Goal: Transaction & Acquisition: Purchase product/service

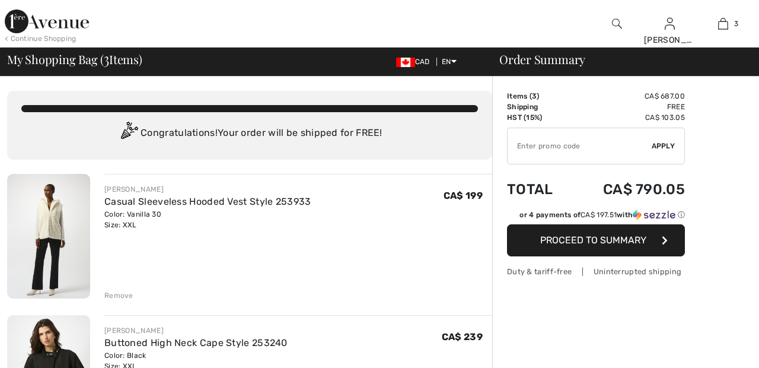
checkbox input "true"
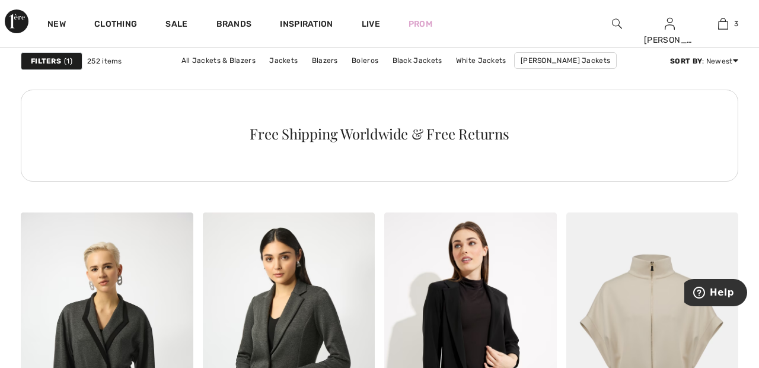
scroll to position [1379, 0]
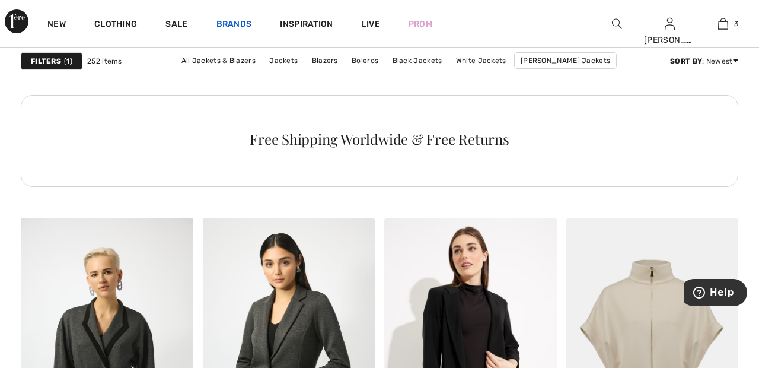
click at [232, 27] on link "Brands" at bounding box center [234, 25] width 36 height 12
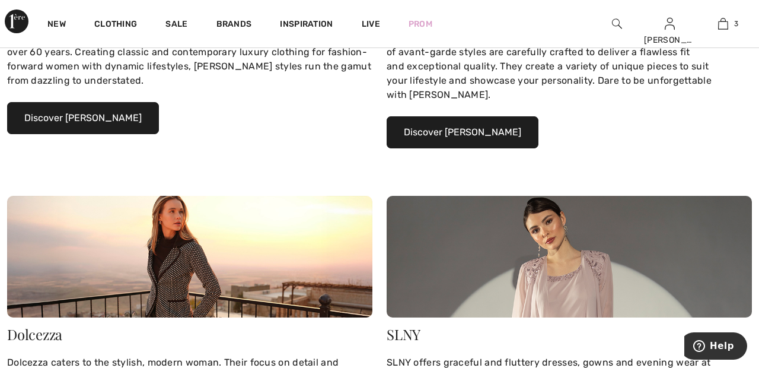
scroll to position [323, 0]
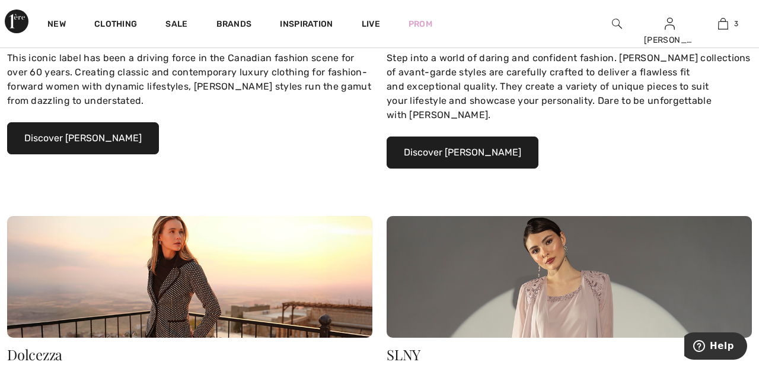
click at [110, 136] on button "Discover Joseph Ribkoff" at bounding box center [83, 138] width 152 height 32
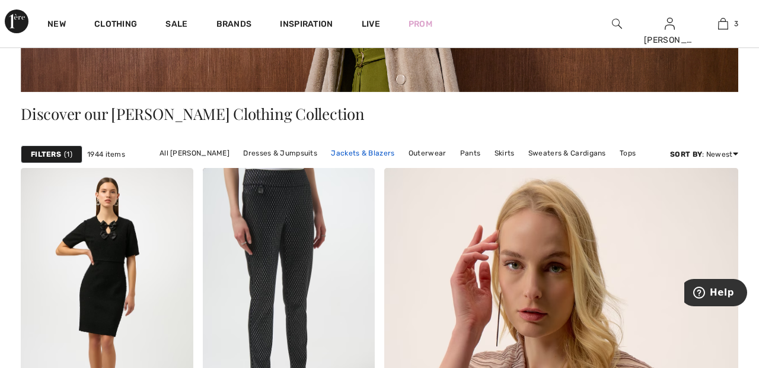
click at [368, 149] on link "Jackets & Blazers" at bounding box center [362, 152] width 75 height 15
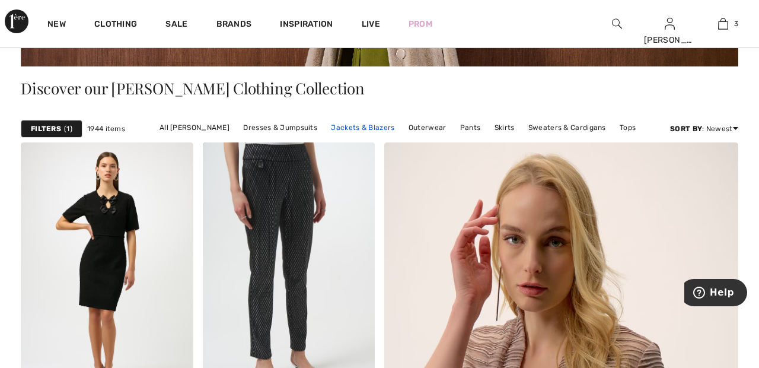
scroll to position [274, 0]
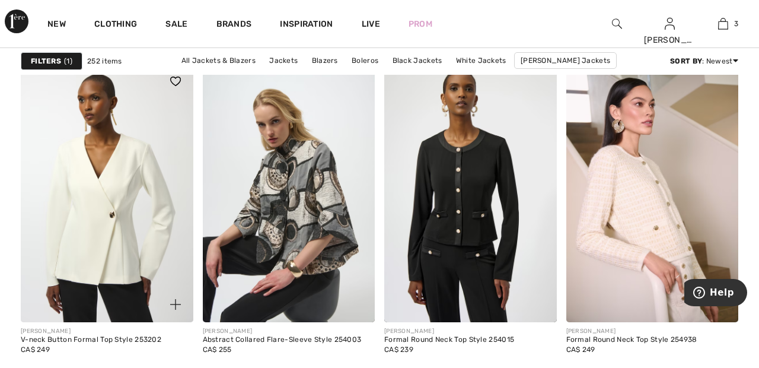
click at [139, 169] on img at bounding box center [107, 192] width 173 height 259
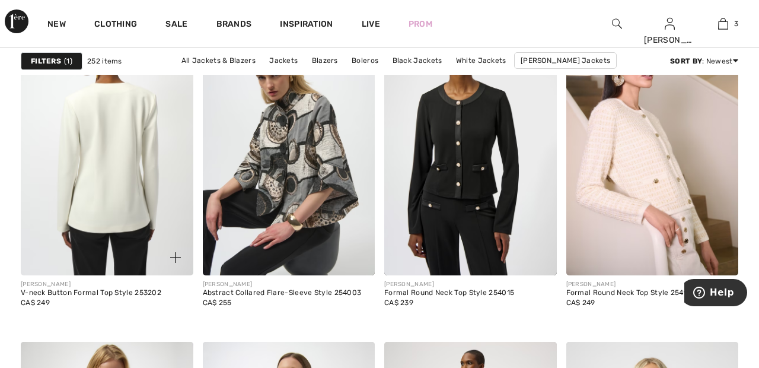
scroll to position [3338, 0]
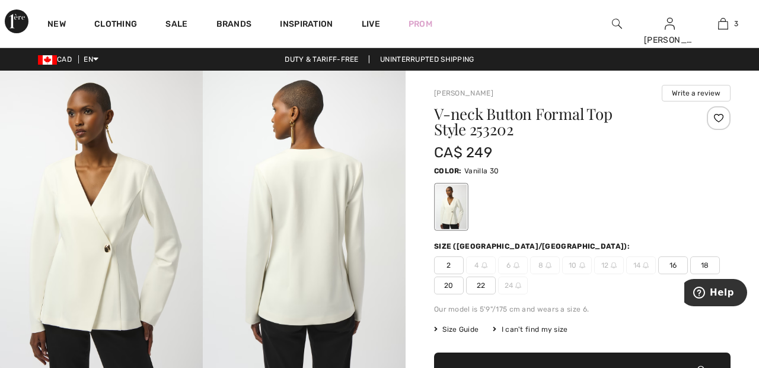
click at [721, 118] on div at bounding box center [719, 118] width 24 height 24
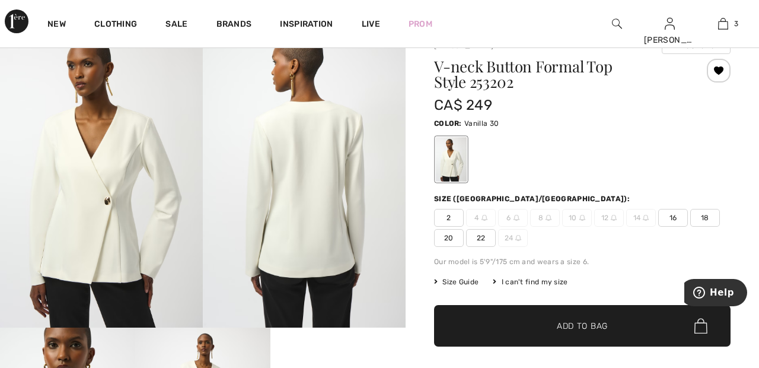
click at [587, 331] on span "Add to Bag" at bounding box center [582, 326] width 51 height 12
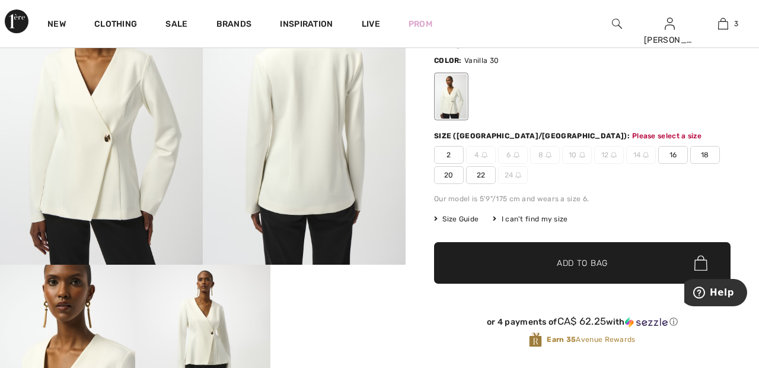
scroll to position [146, 0]
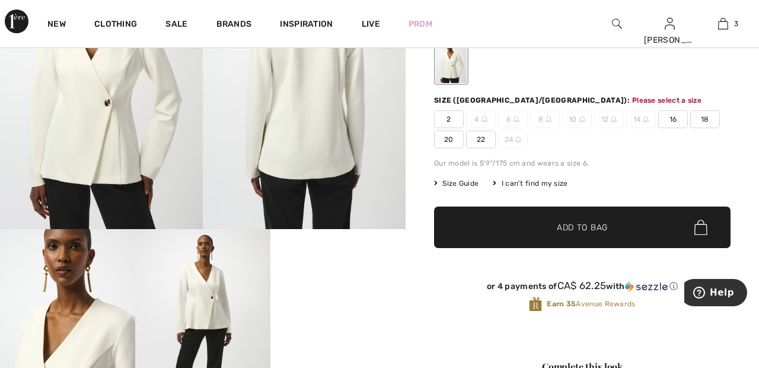
click at [481, 138] on span "22" at bounding box center [481, 139] width 30 height 18
click at [542, 237] on span "✔ Added to Bag Add to Bag" at bounding box center [582, 227] width 297 height 42
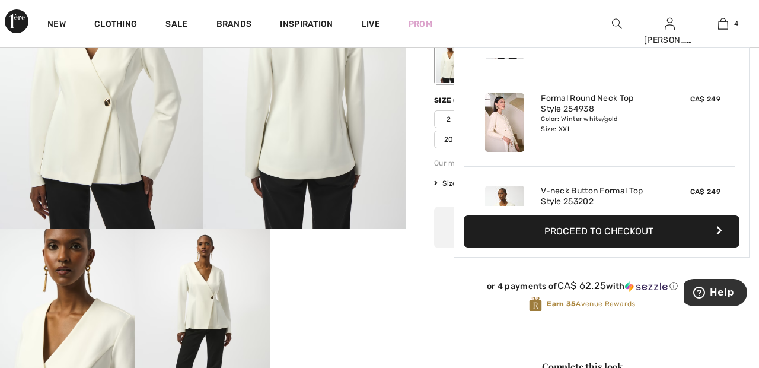
scroll to position [222, 0]
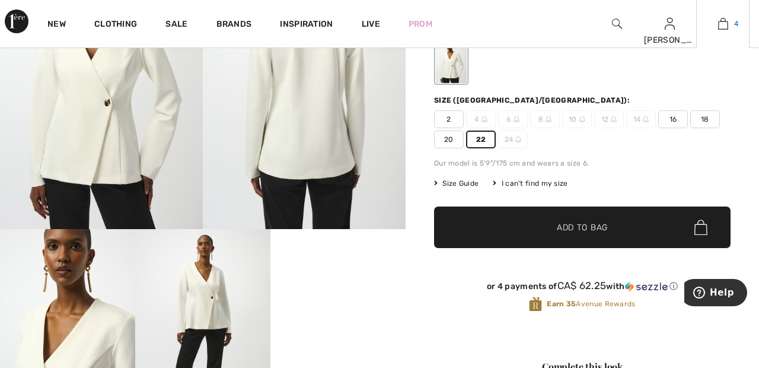
click at [722, 30] on img at bounding box center [723, 24] width 10 height 14
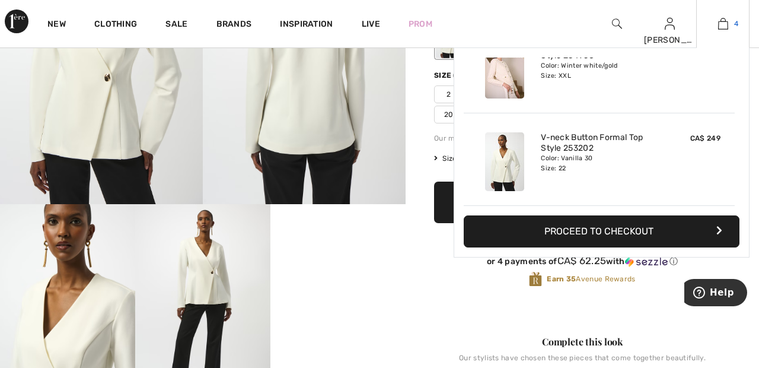
scroll to position [203, 0]
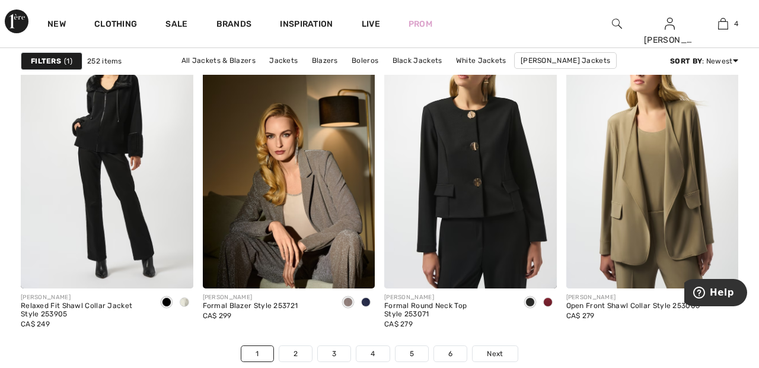
scroll to position [4737, 0]
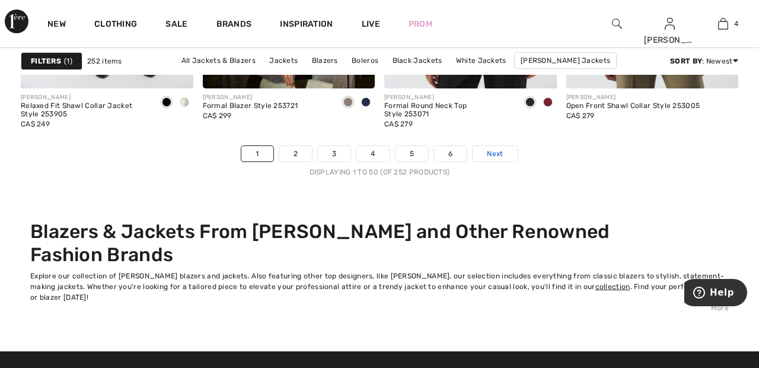
click at [506, 148] on link "Next" at bounding box center [495, 153] width 44 height 15
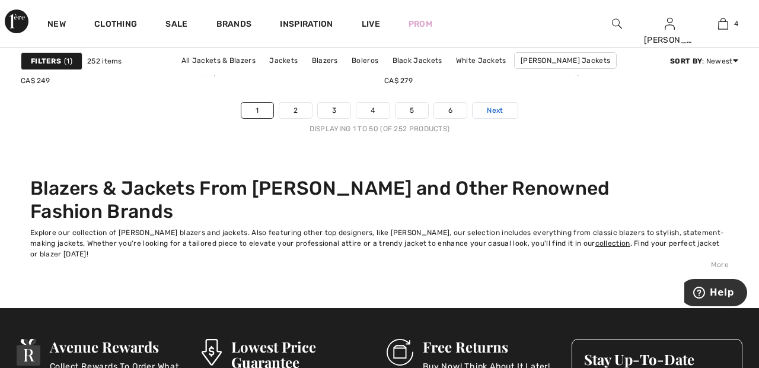
scroll to position [4993, 0]
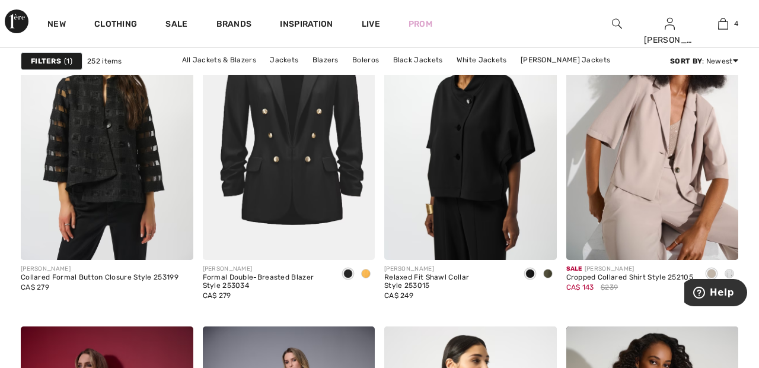
scroll to position [1592, 0]
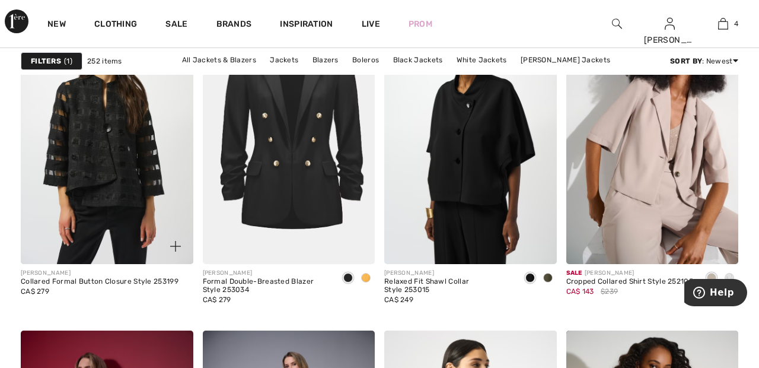
click at [122, 147] on img at bounding box center [107, 134] width 173 height 259
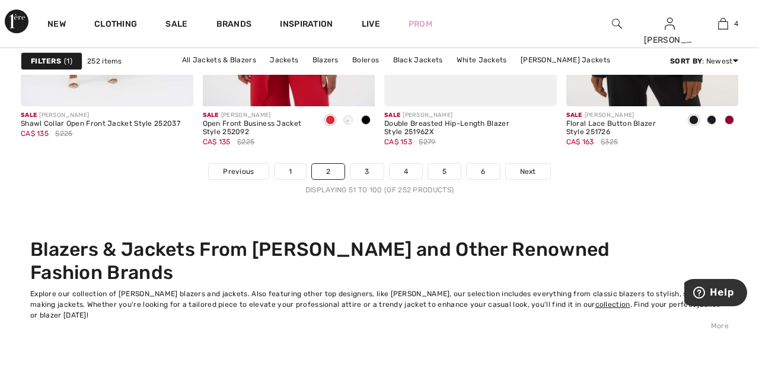
scroll to position [4918, 0]
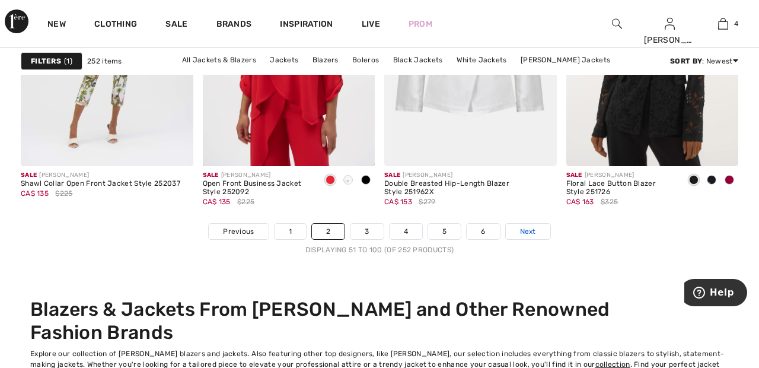
click at [540, 232] on link "Next" at bounding box center [528, 231] width 44 height 15
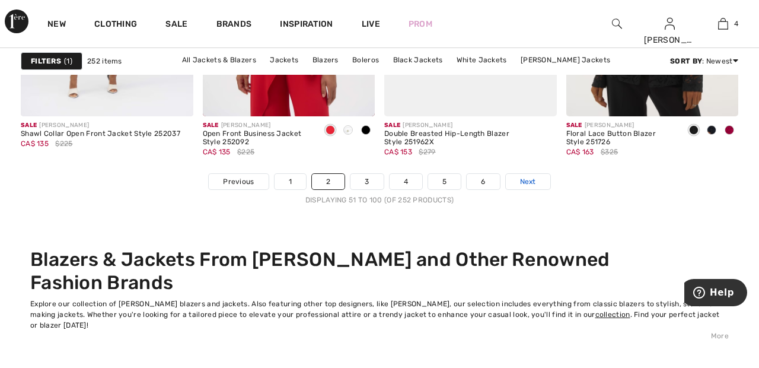
scroll to position [4916, 0]
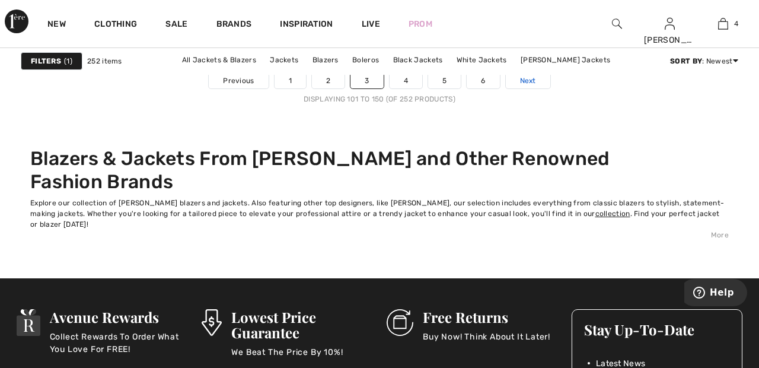
click at [547, 78] on link "Next" at bounding box center [528, 80] width 44 height 15
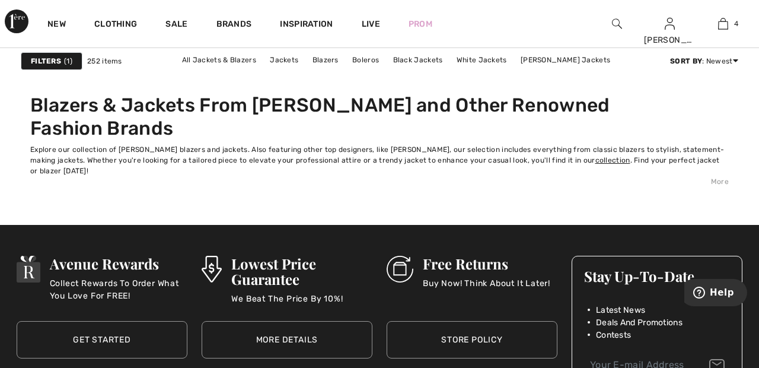
scroll to position [5066, 0]
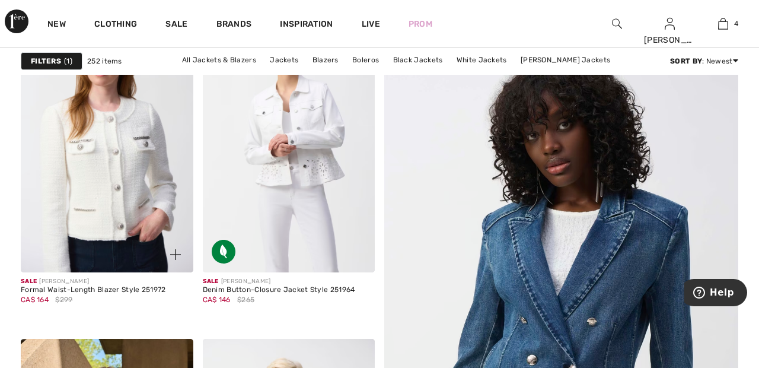
click at [119, 160] on img at bounding box center [107, 143] width 173 height 259
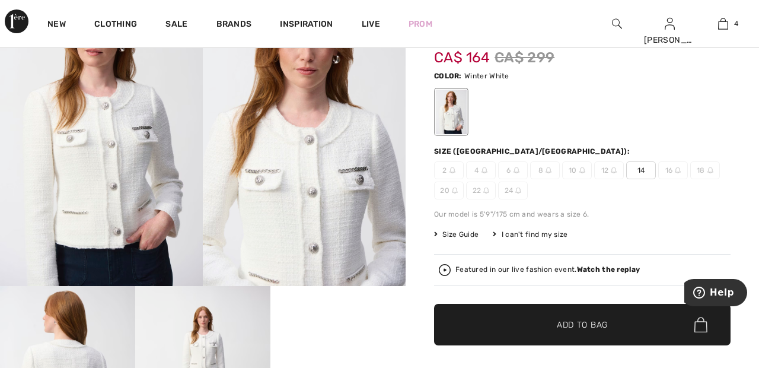
click at [639, 160] on div "Size (CA/US): 2 4 6 8 10 12 14 16 18 20 22 24" at bounding box center [582, 172] width 297 height 53
click at [642, 168] on span "14" at bounding box center [641, 170] width 30 height 18
click at [584, 332] on span "✔ Added to Bag Add to Bag" at bounding box center [582, 325] width 297 height 42
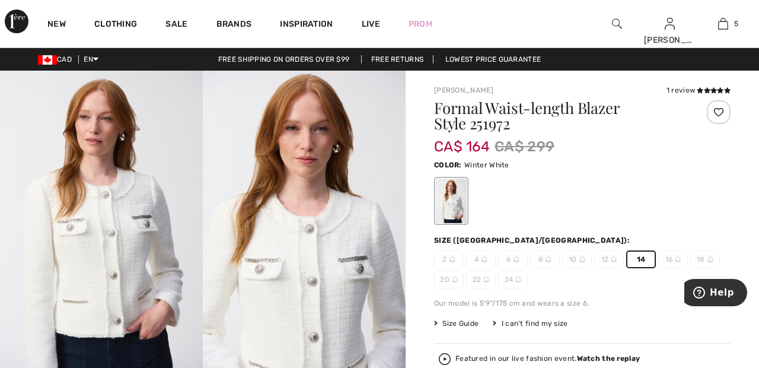
click at [722, 111] on div at bounding box center [719, 112] width 24 height 24
click at [715, 28] on link "5" at bounding box center [723, 24] width 52 height 14
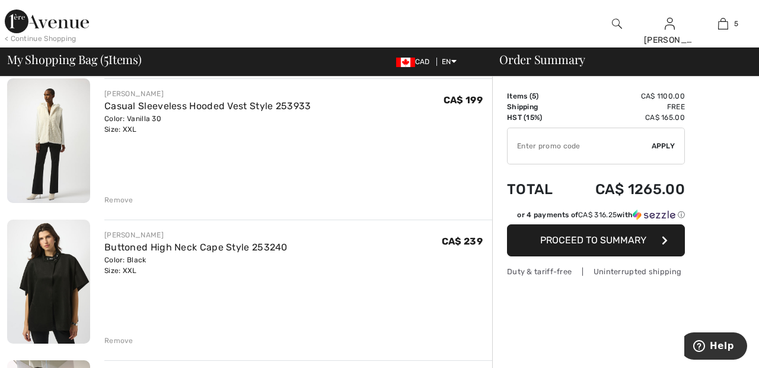
scroll to position [116, 0]
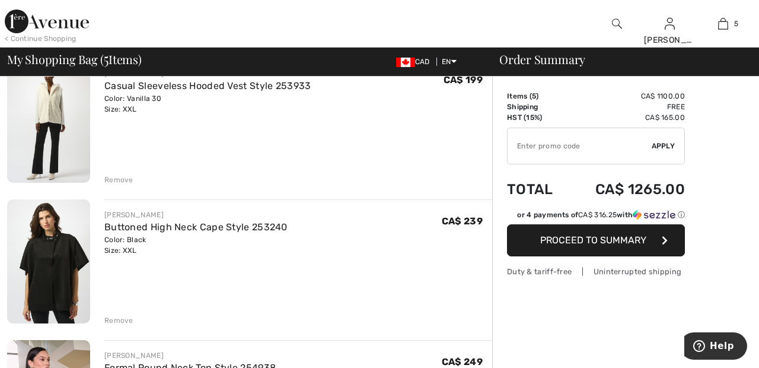
click at [123, 315] on div "Remove" at bounding box center [118, 320] width 29 height 11
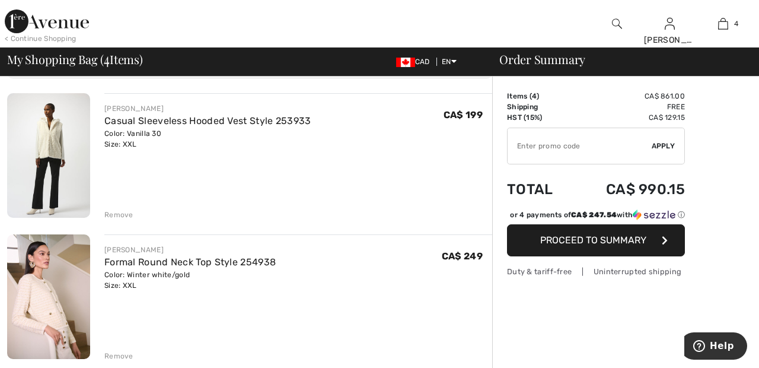
scroll to position [0, 0]
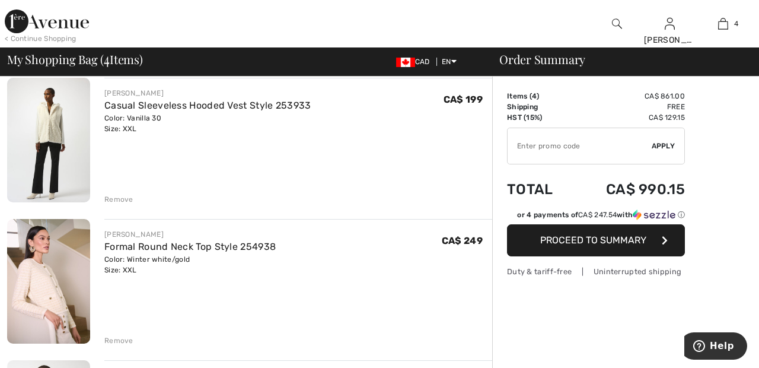
scroll to position [105, 0]
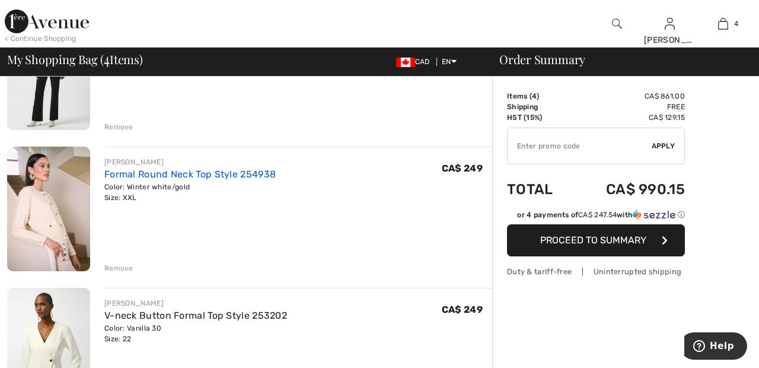
click at [180, 175] on link "Formal Round Neck Top Style 254938" at bounding box center [189, 173] width 171 height 11
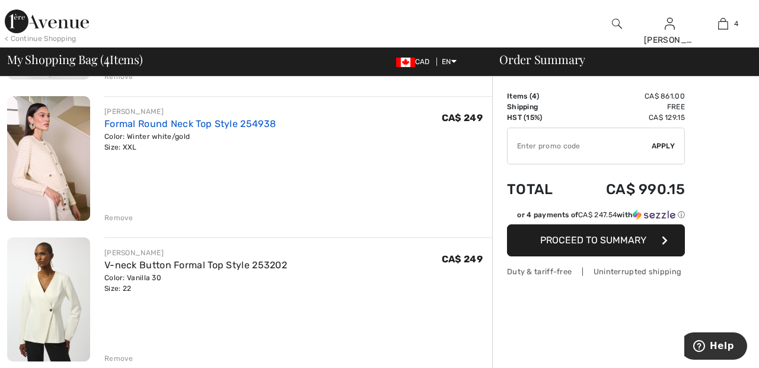
scroll to position [225, 0]
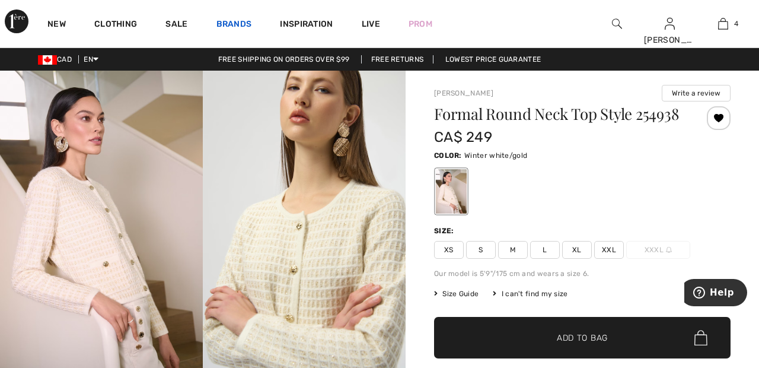
click at [245, 19] on link "Brands" at bounding box center [234, 25] width 36 height 12
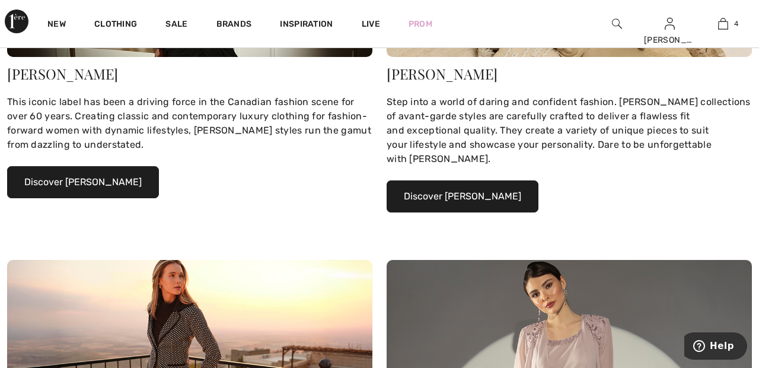
click at [111, 180] on button "Discover Joseph Ribkoff" at bounding box center [83, 182] width 152 height 32
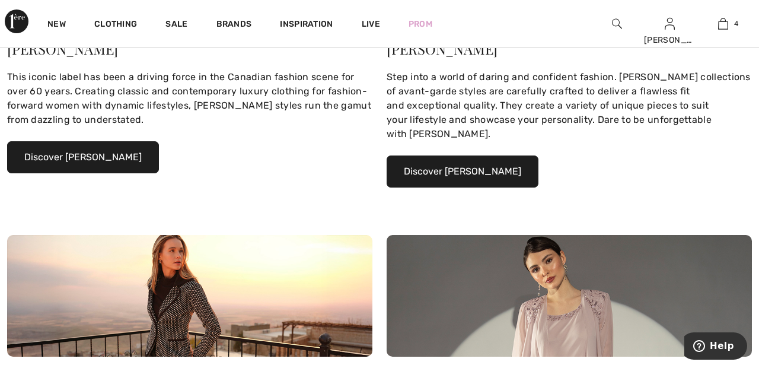
scroll to position [336, 0]
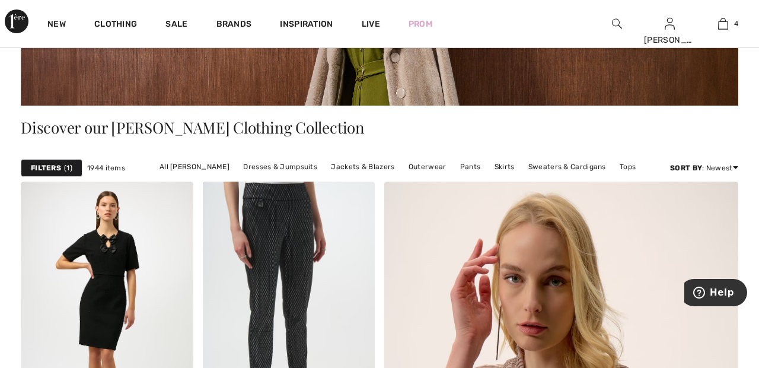
scroll to position [205, 0]
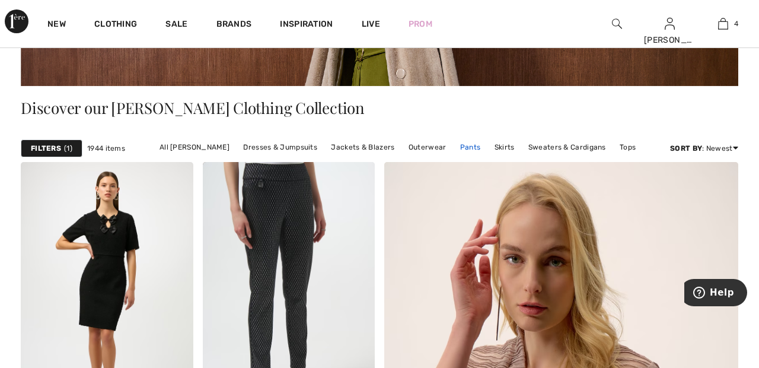
click at [469, 145] on link "Pants" at bounding box center [470, 146] width 33 height 15
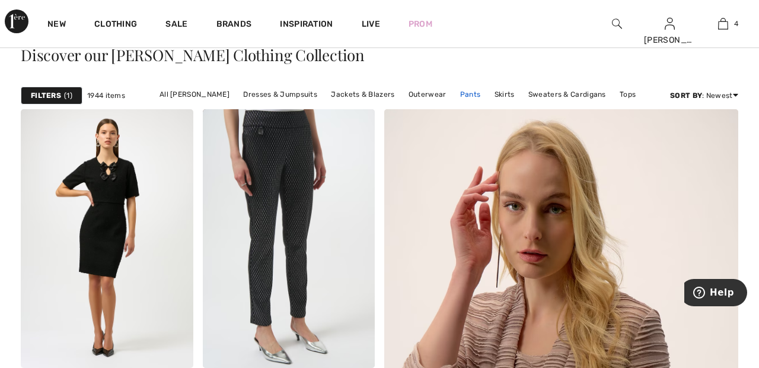
scroll to position [280, 0]
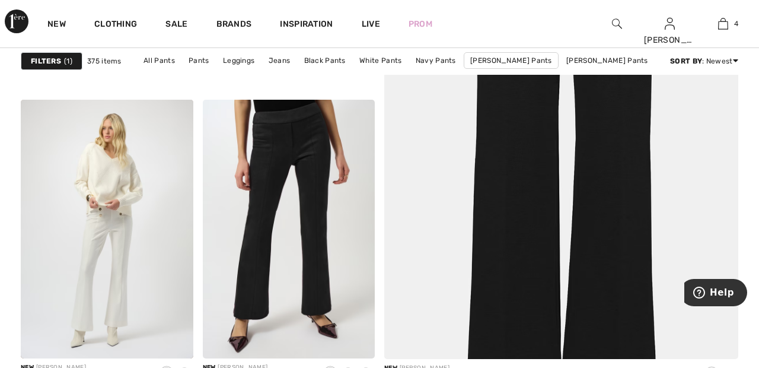
scroll to position [401, 0]
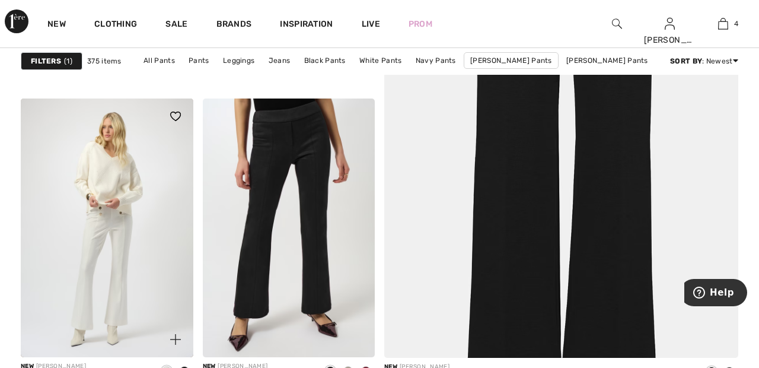
click at [120, 233] on img at bounding box center [107, 227] width 173 height 259
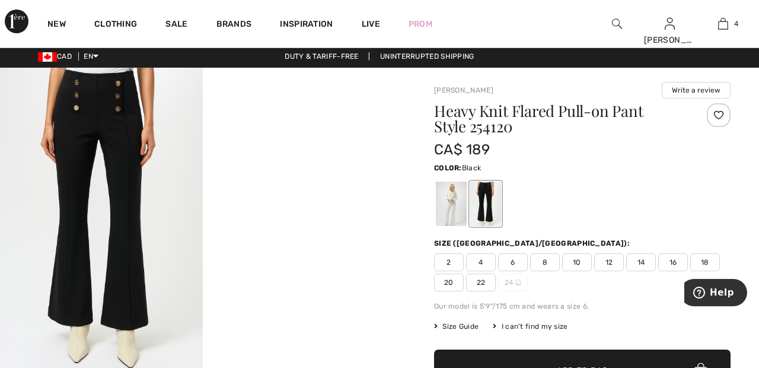
scroll to position [3, 0]
click at [450, 194] on div at bounding box center [451, 203] width 31 height 44
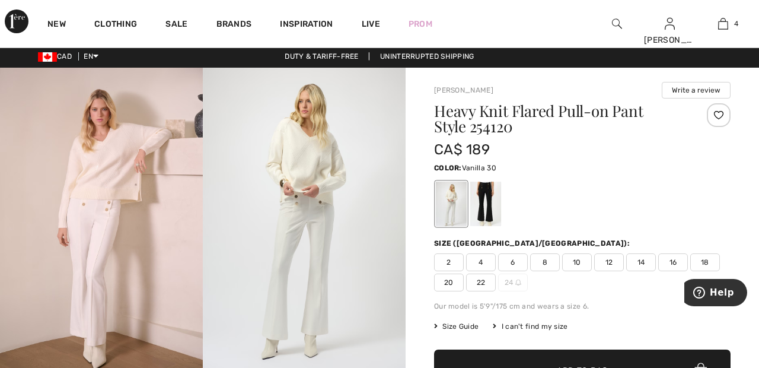
click at [490, 276] on span "22" at bounding box center [481, 282] width 30 height 18
click at [717, 113] on div at bounding box center [719, 115] width 24 height 24
click at [592, 367] on span "Add to Bag" at bounding box center [582, 370] width 51 height 12
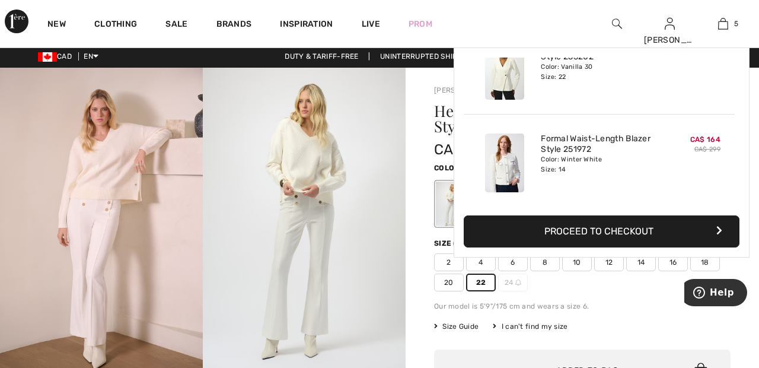
scroll to position [314, 0]
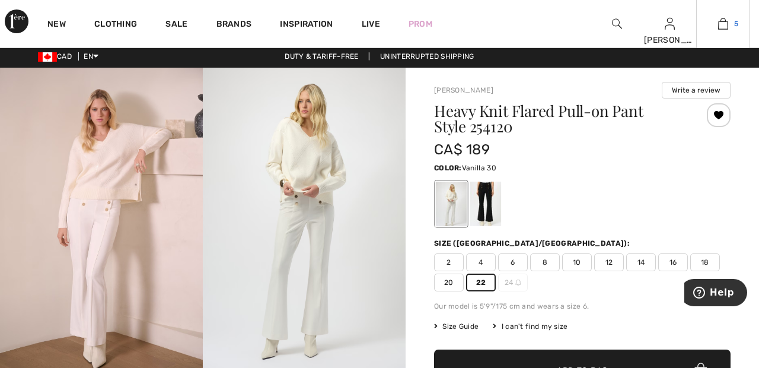
click at [727, 25] on img at bounding box center [723, 24] width 10 height 14
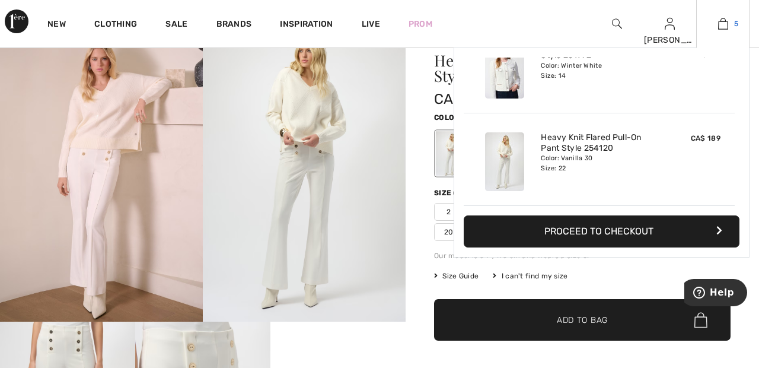
scroll to position [60, 0]
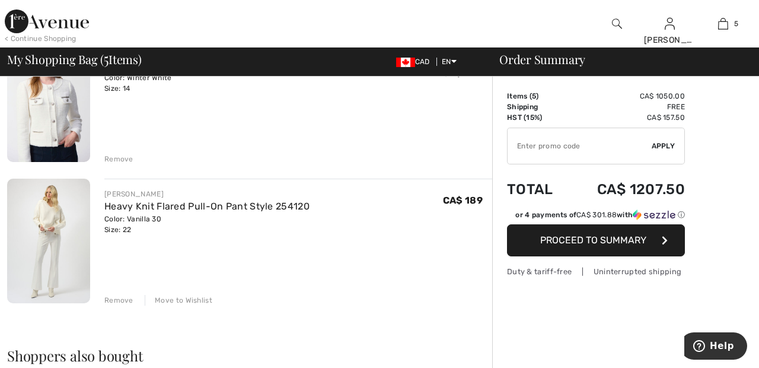
scroll to position [563, 0]
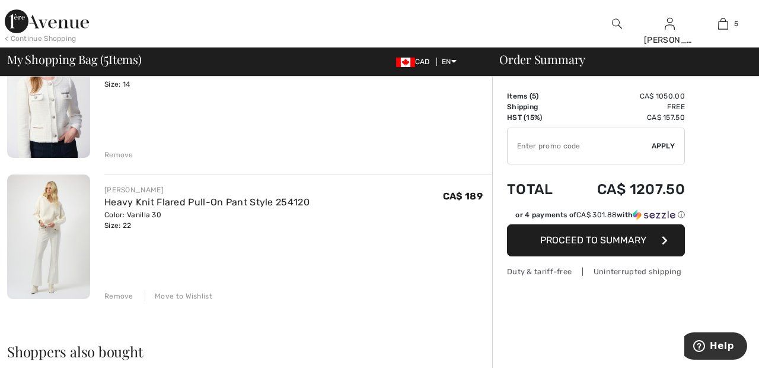
click at [201, 292] on div "Move to Wishlist" at bounding box center [179, 296] width 68 height 11
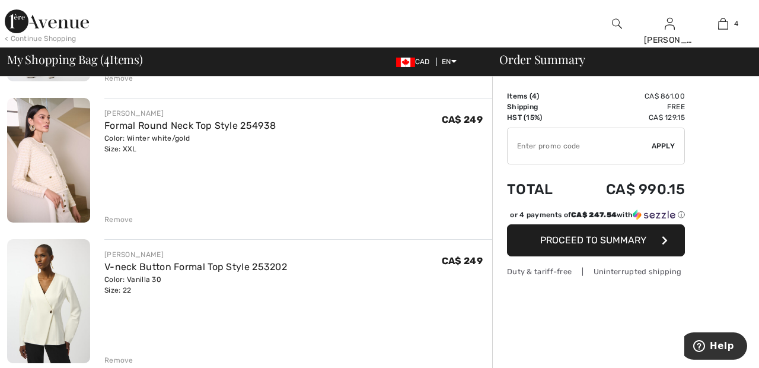
scroll to position [213, 0]
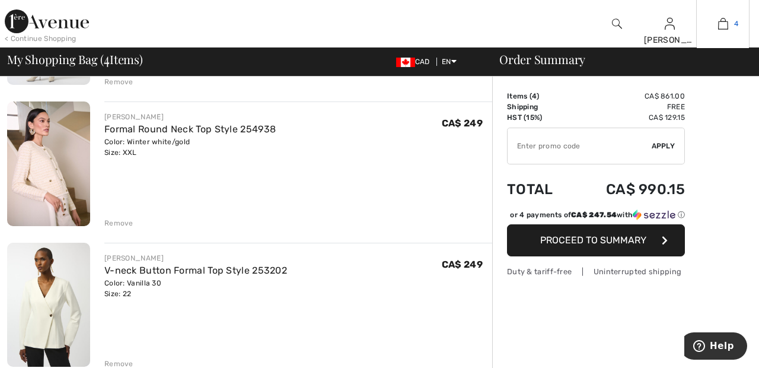
click at [725, 23] on img at bounding box center [723, 24] width 10 height 14
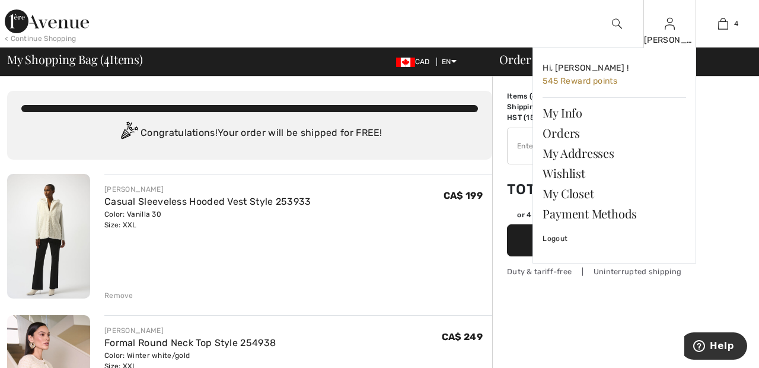
click at [671, 28] on img at bounding box center [670, 24] width 10 height 14
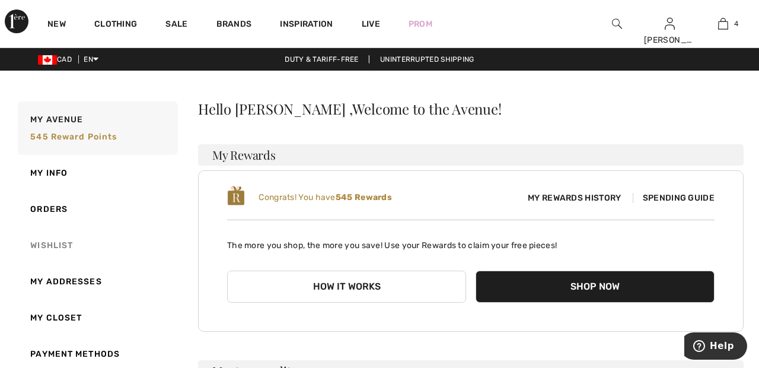
click at [63, 244] on link "Wishlist" at bounding box center [96, 245] width 162 height 36
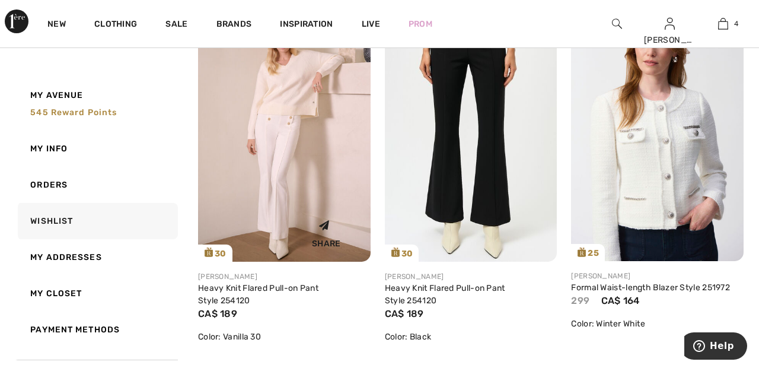
click at [288, 174] on img at bounding box center [284, 132] width 173 height 259
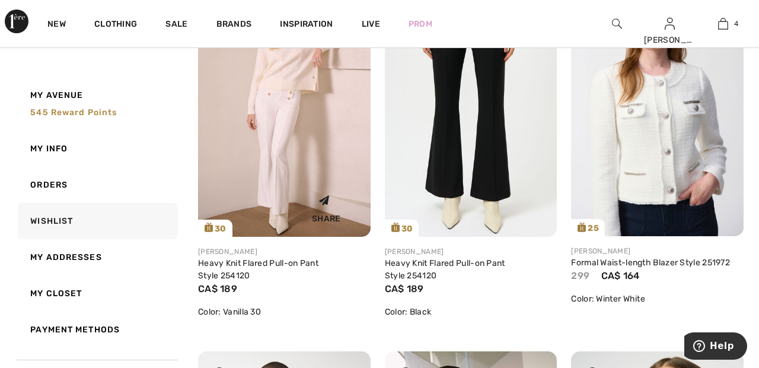
scroll to position [262, 0]
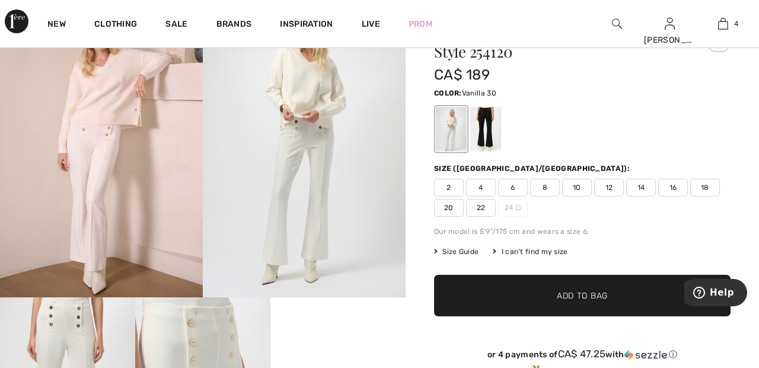
click at [481, 199] on span "22" at bounding box center [481, 208] width 30 height 18
click at [608, 257] on div "Heavy Knit Flared Pull-on Pant Style 254120 CA$ 189 Color: Vanilla 30 Size (CA/…" at bounding box center [582, 213] width 297 height 371
click at [590, 297] on span "Add to Bag" at bounding box center [582, 295] width 51 height 12
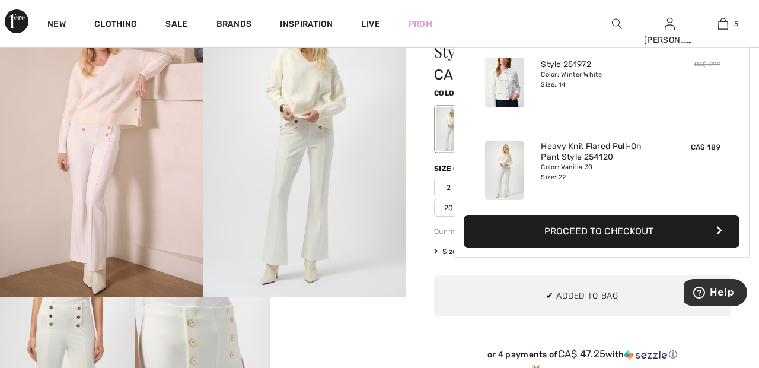
scroll to position [314, 0]
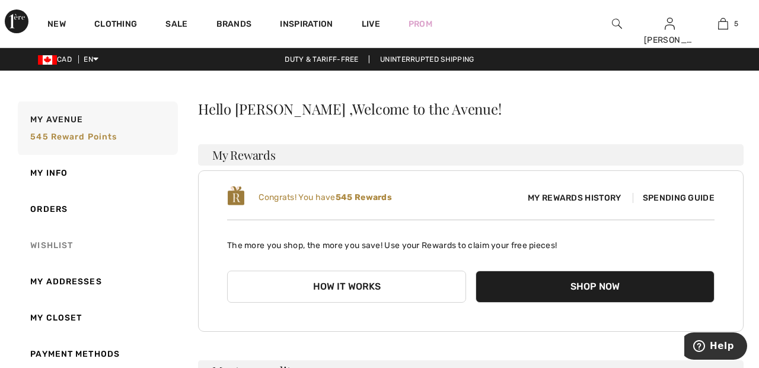
click at [65, 247] on link "Wishlist" at bounding box center [96, 245] width 162 height 36
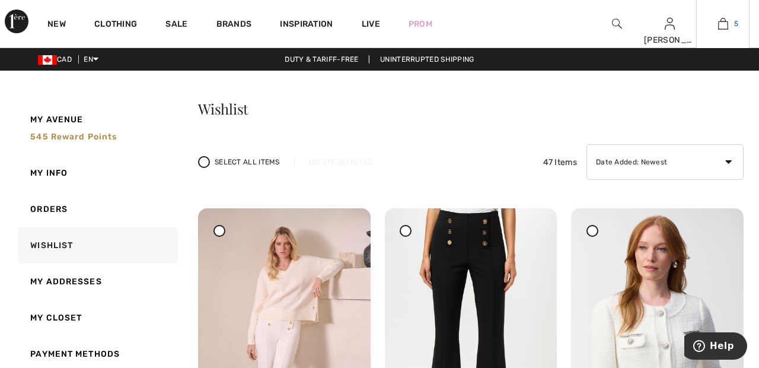
click at [726, 29] on img at bounding box center [723, 24] width 10 height 14
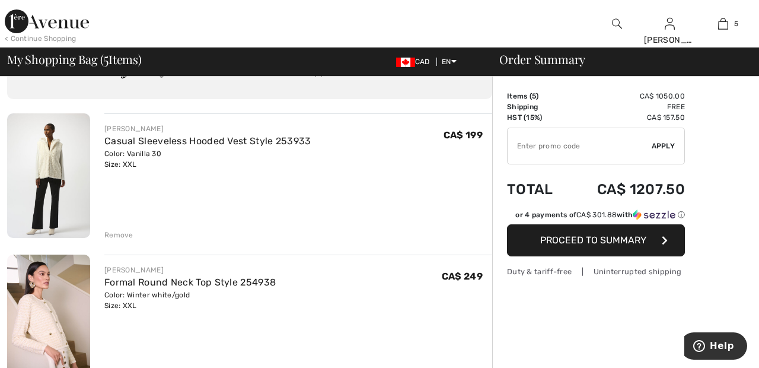
scroll to position [59, 0]
click at [728, 24] on img at bounding box center [723, 24] width 10 height 14
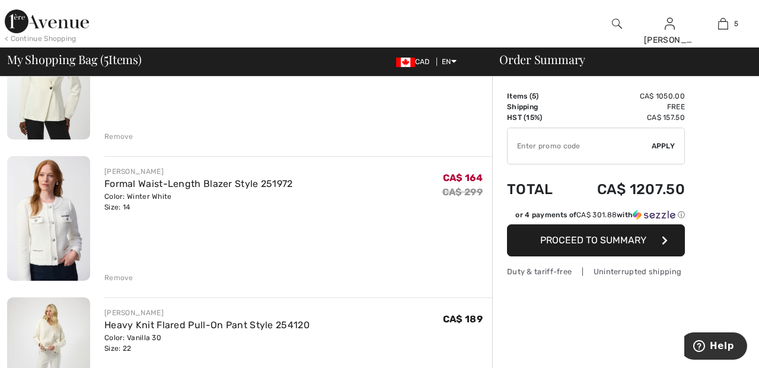
scroll to position [442, 0]
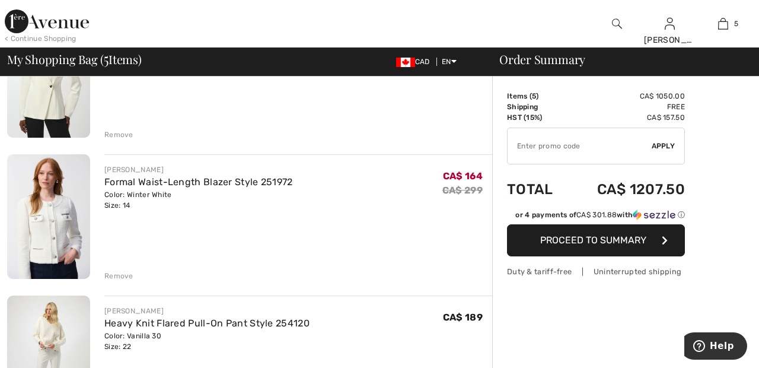
click at [120, 278] on div "Remove" at bounding box center [118, 275] width 29 height 11
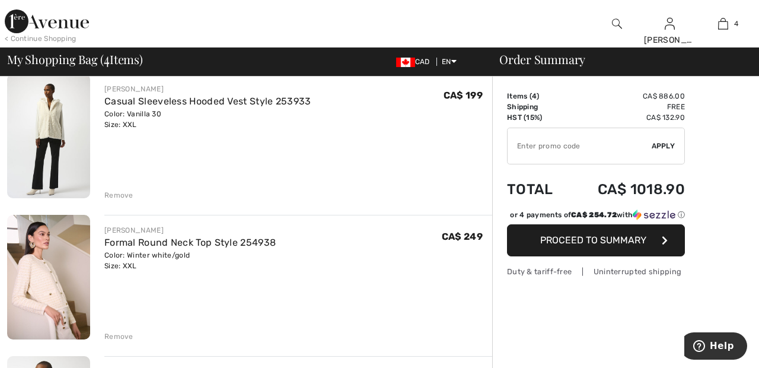
scroll to position [102, 0]
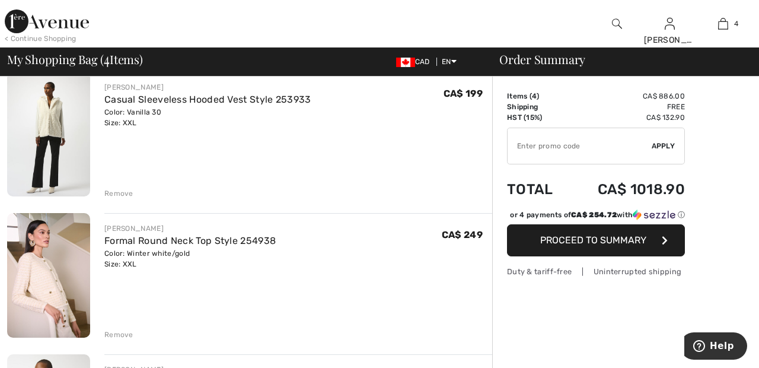
click at [120, 191] on div "Remove" at bounding box center [118, 193] width 29 height 11
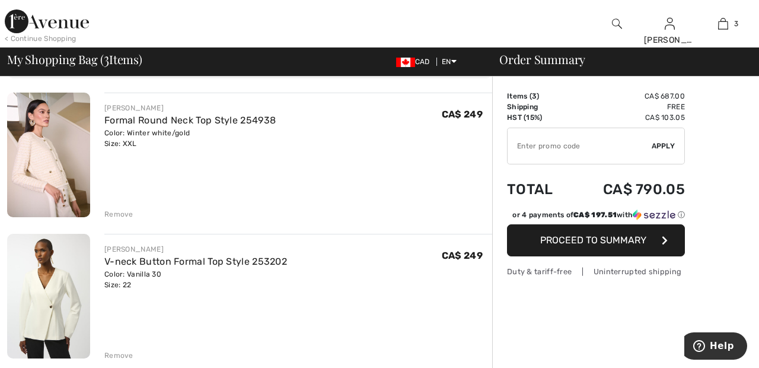
scroll to position [82, 0]
click at [113, 212] on div "Remove" at bounding box center [118, 213] width 29 height 11
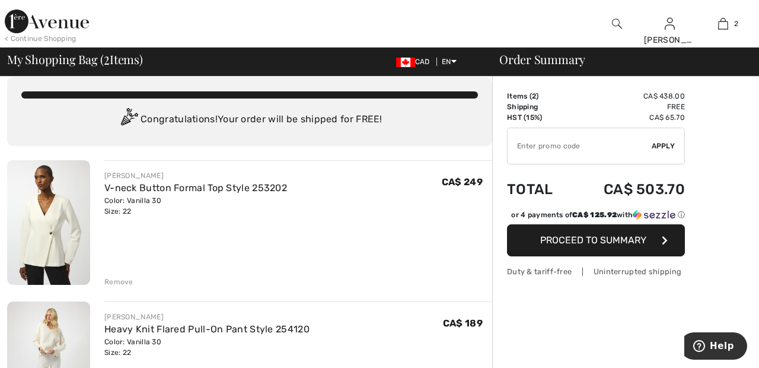
scroll to position [0, 0]
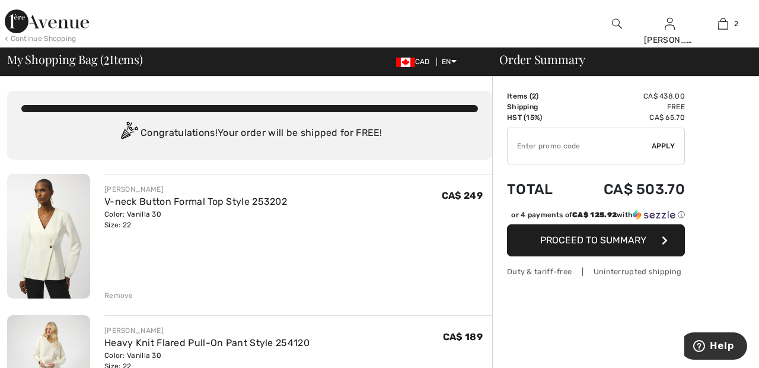
click at [116, 294] on div "Remove" at bounding box center [118, 295] width 29 height 11
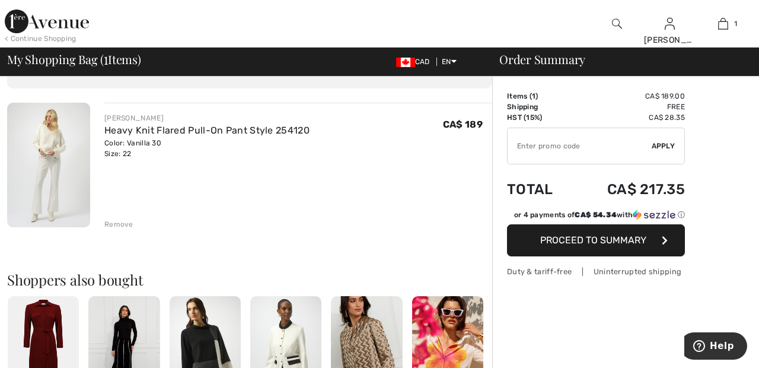
scroll to position [72, 0]
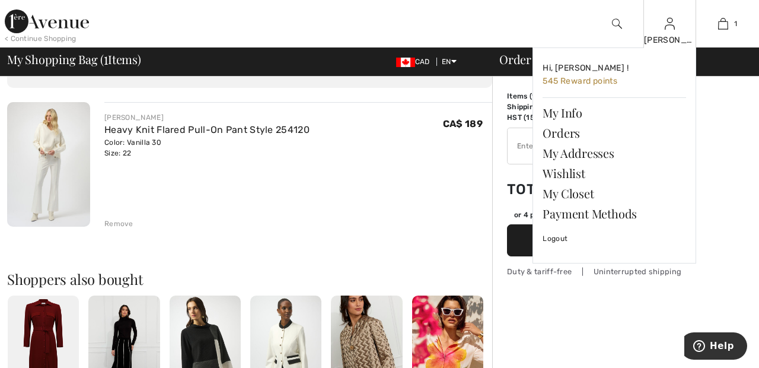
click at [674, 27] on img at bounding box center [670, 24] width 10 height 14
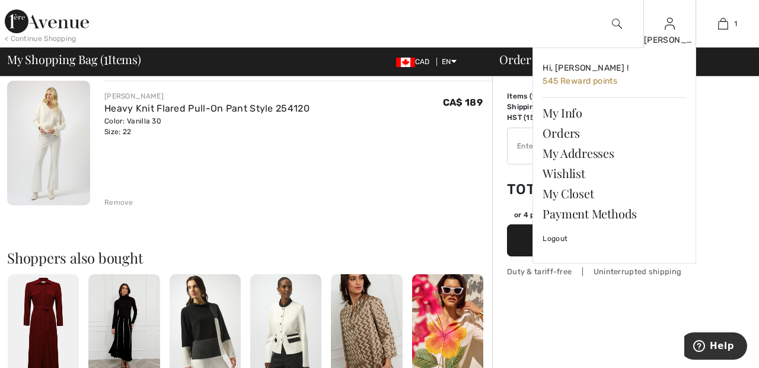
scroll to position [119, 0]
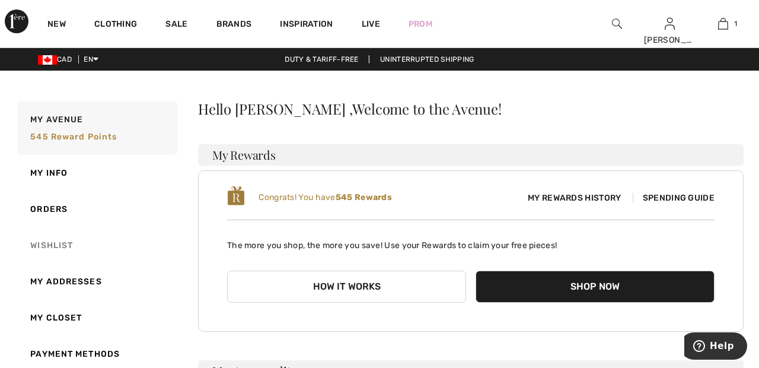
click at [61, 250] on link "Wishlist" at bounding box center [96, 245] width 162 height 36
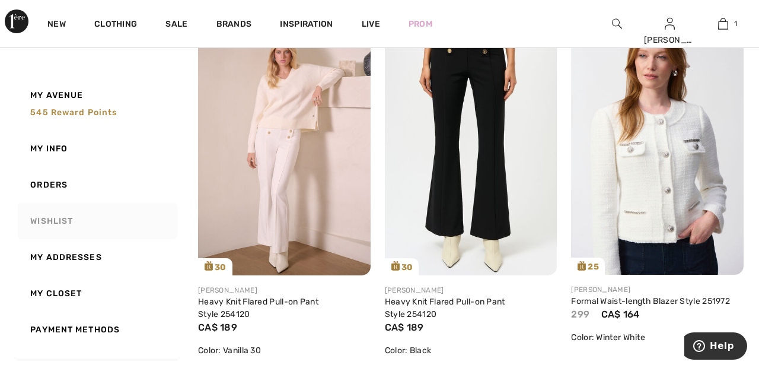
scroll to position [192, 0]
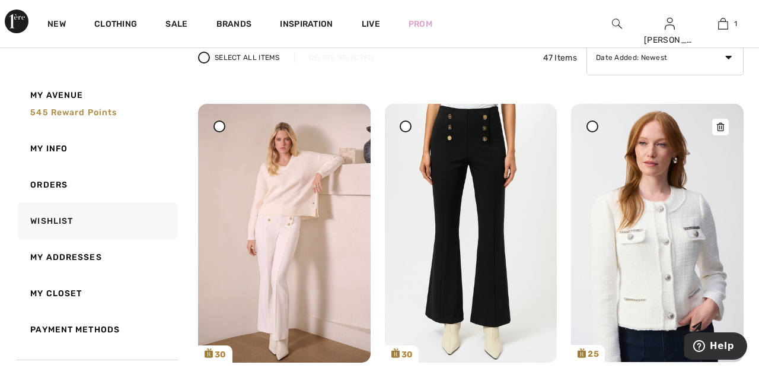
click at [600, 177] on img at bounding box center [657, 233] width 173 height 258
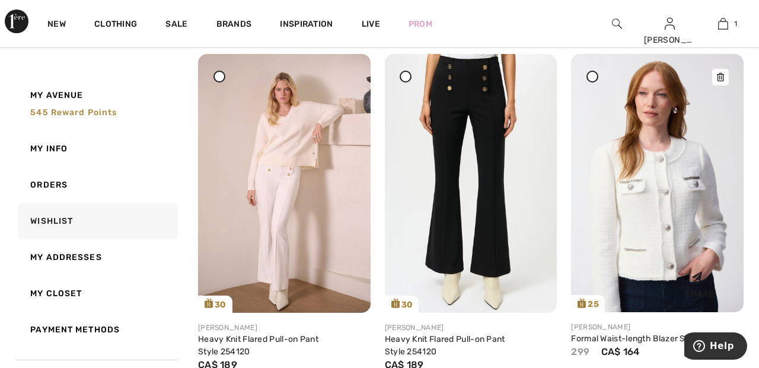
scroll to position [161, 0]
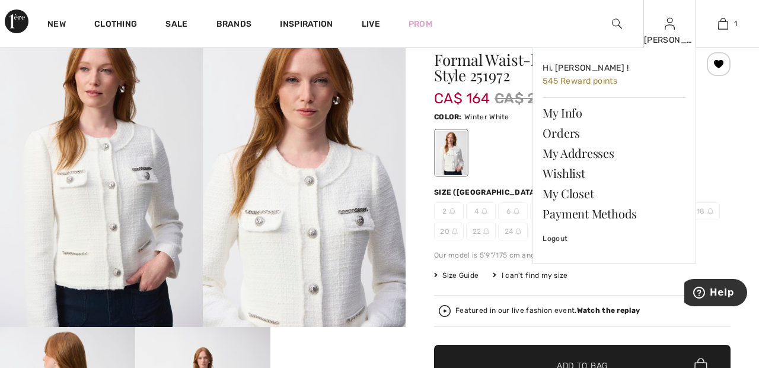
click at [670, 30] on img at bounding box center [670, 24] width 10 height 14
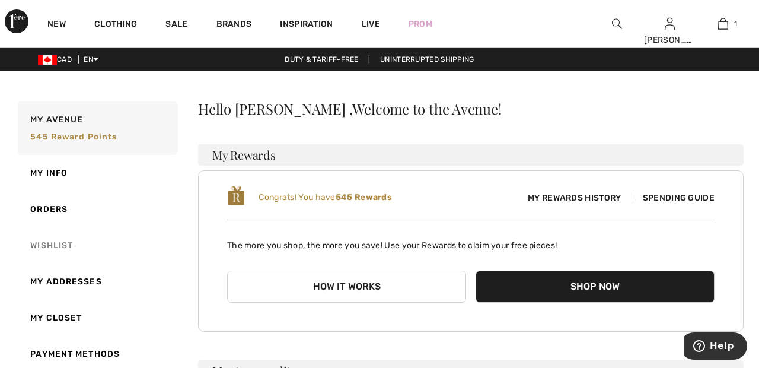
click at [56, 246] on link "Wishlist" at bounding box center [96, 245] width 162 height 36
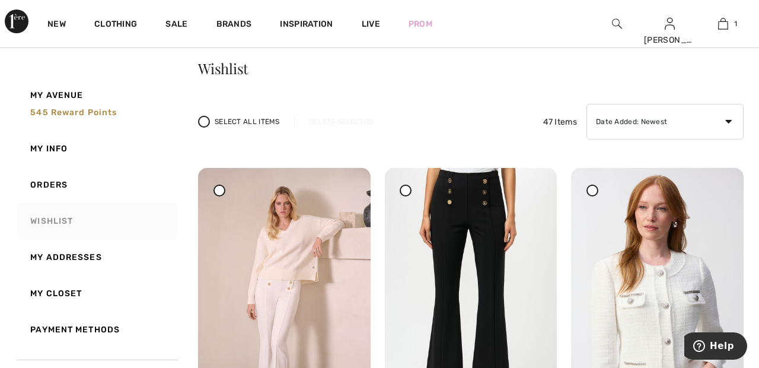
scroll to position [33, 0]
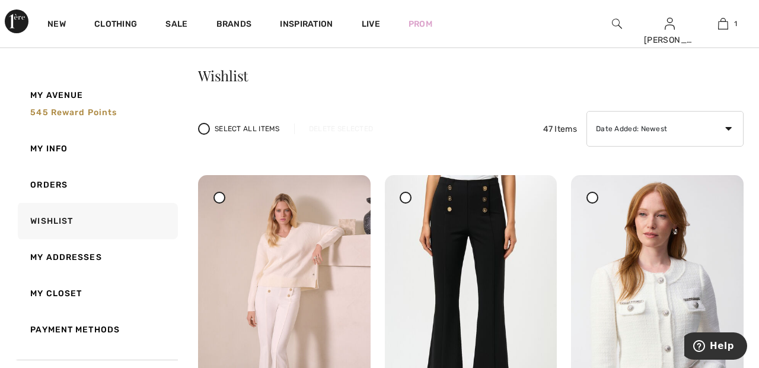
click at [403, 190] on span at bounding box center [406, 197] width 15 height 15
click at [348, 130] on div "Delete Selected" at bounding box center [341, 128] width 94 height 11
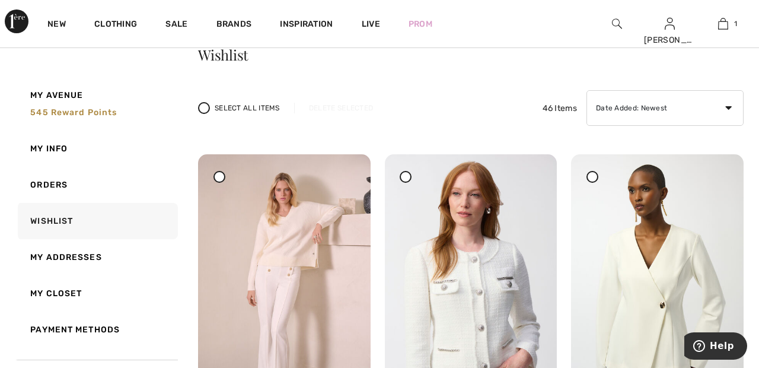
scroll to position [0, 0]
